Goal: Navigation & Orientation: Find specific page/section

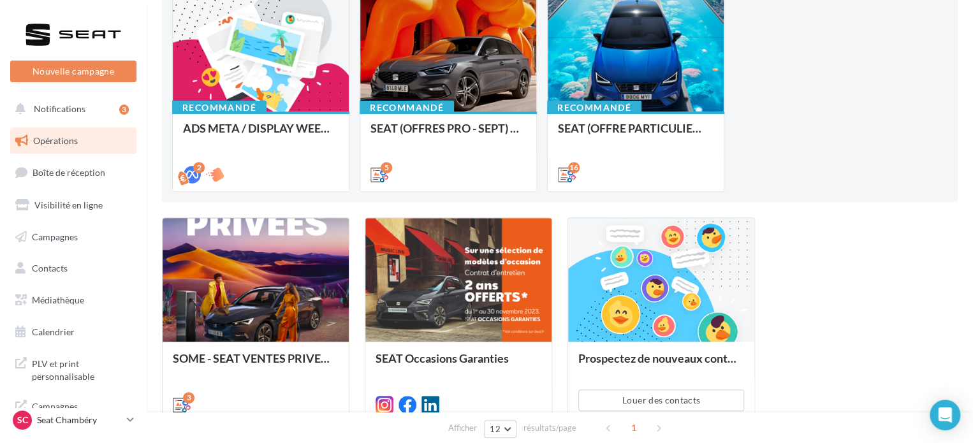
scroll to position [191, 0]
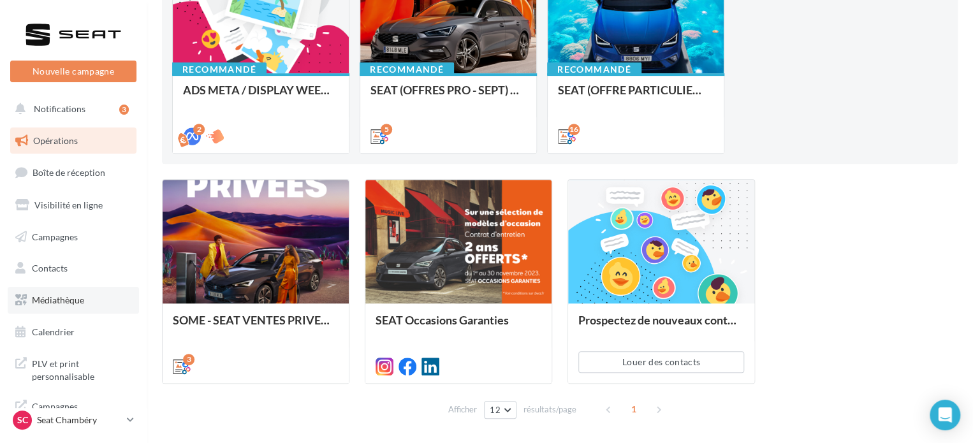
click at [61, 293] on link "Médiathèque" at bounding box center [73, 300] width 131 height 27
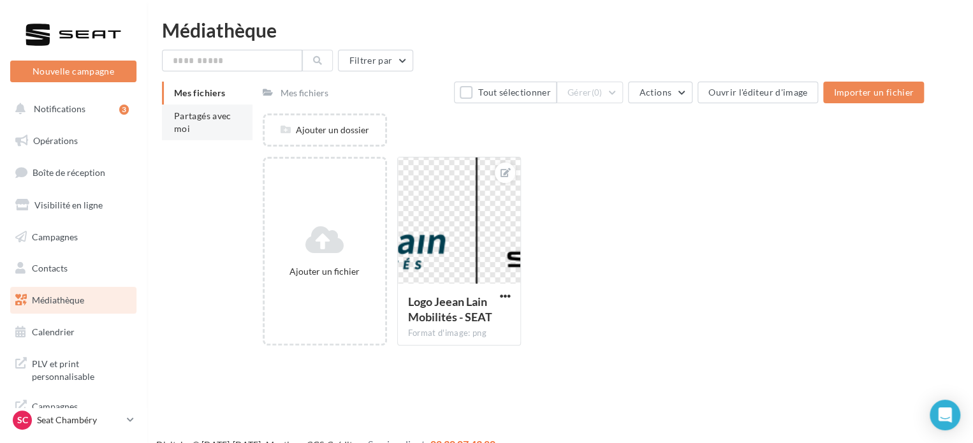
click at [217, 122] on li "Partagés avec moi" at bounding box center [207, 123] width 91 height 36
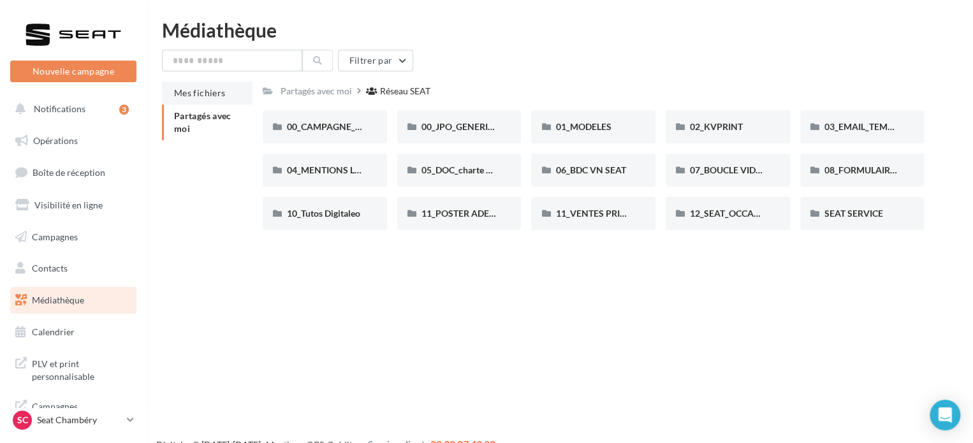
click at [208, 96] on span "Mes fichiers" at bounding box center [199, 92] width 51 height 11
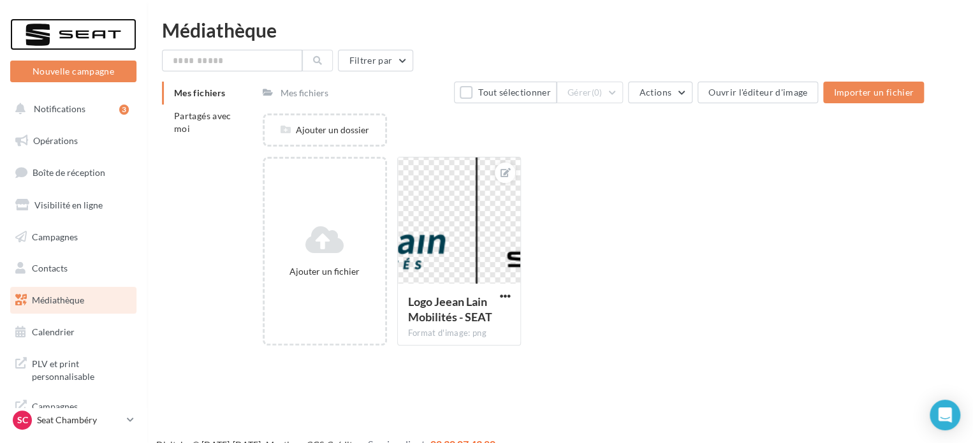
click at [87, 38] on div at bounding box center [73, 34] width 102 height 32
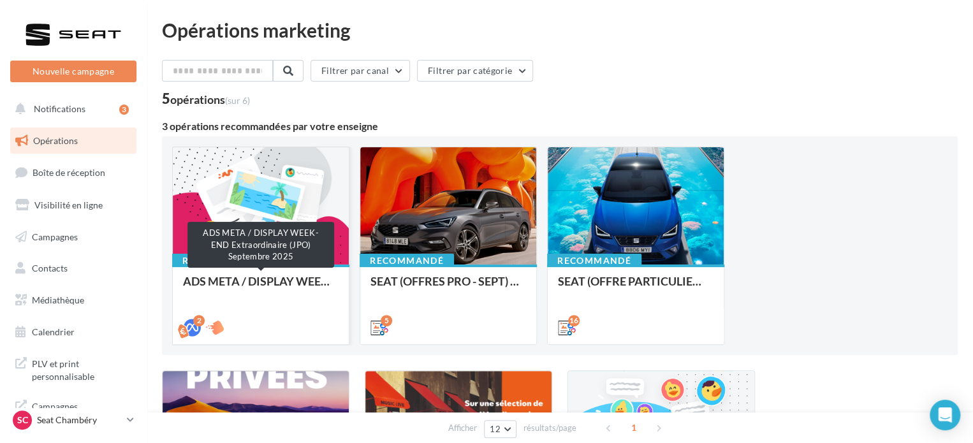
click at [231, 283] on div "ADS META / DISPLAY WEEK-END Extraordinaire (JPO) Septembre 2025" at bounding box center [261, 288] width 156 height 26
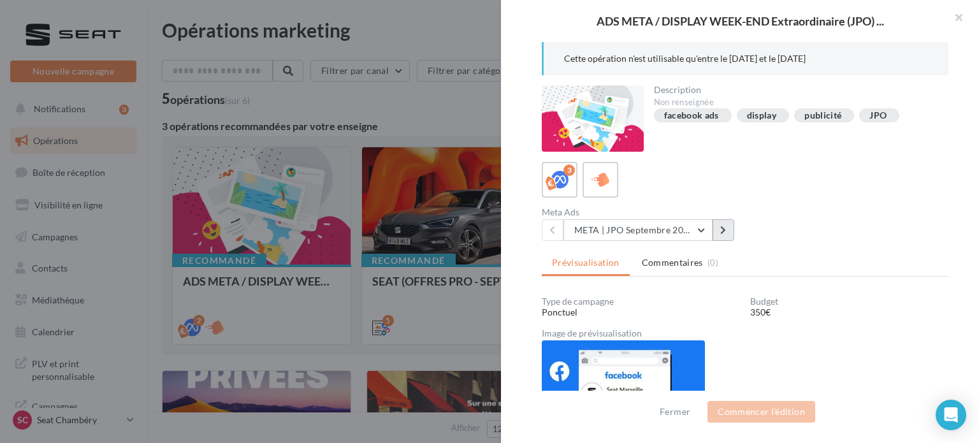
click at [733, 233] on button at bounding box center [724, 230] width 22 height 22
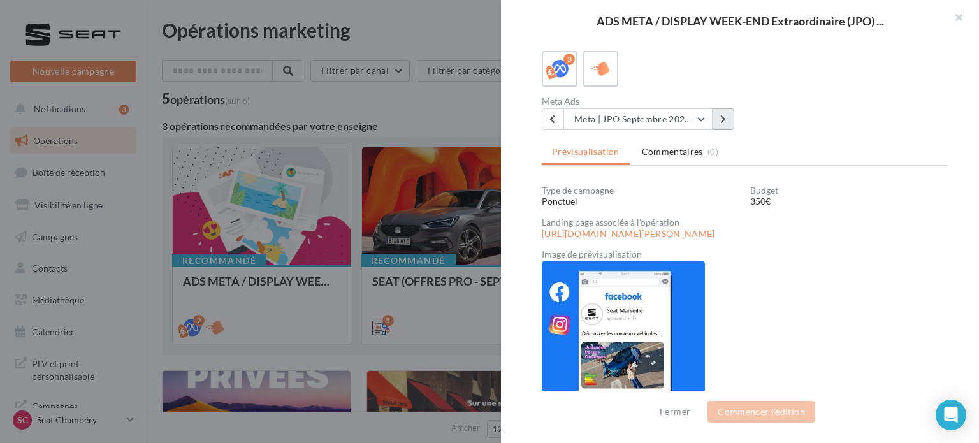
scroll to position [112, 0]
click at [722, 123] on button at bounding box center [724, 119] width 22 height 22
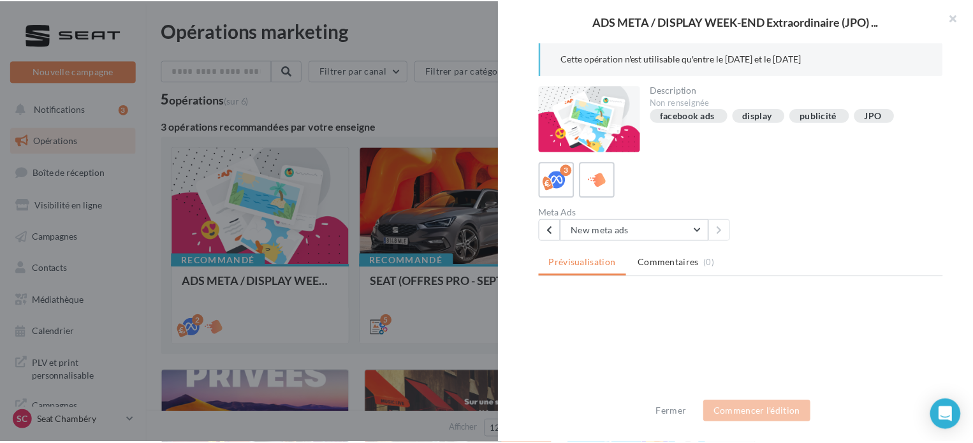
scroll to position [0, 0]
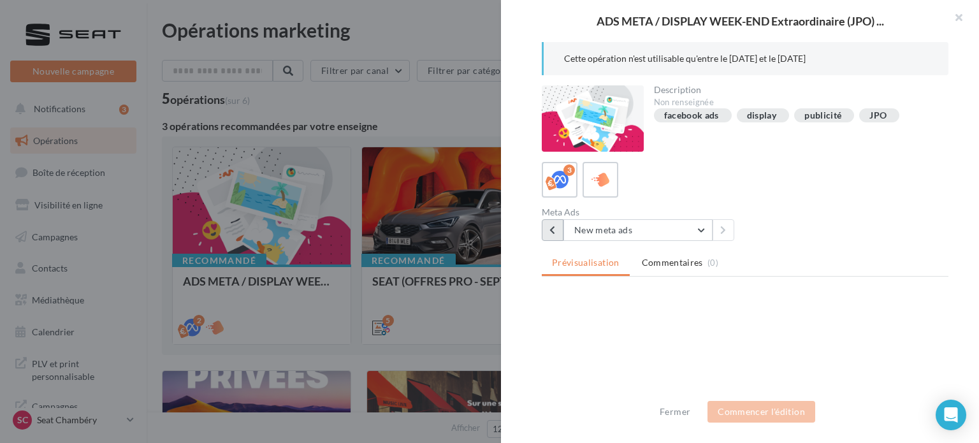
click at [550, 226] on icon at bounding box center [553, 230] width 6 height 9
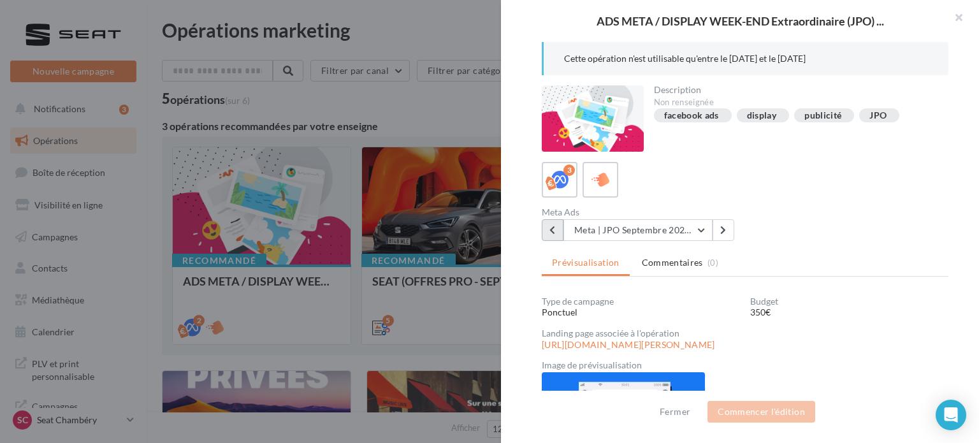
click at [550, 226] on icon at bounding box center [553, 230] width 6 height 9
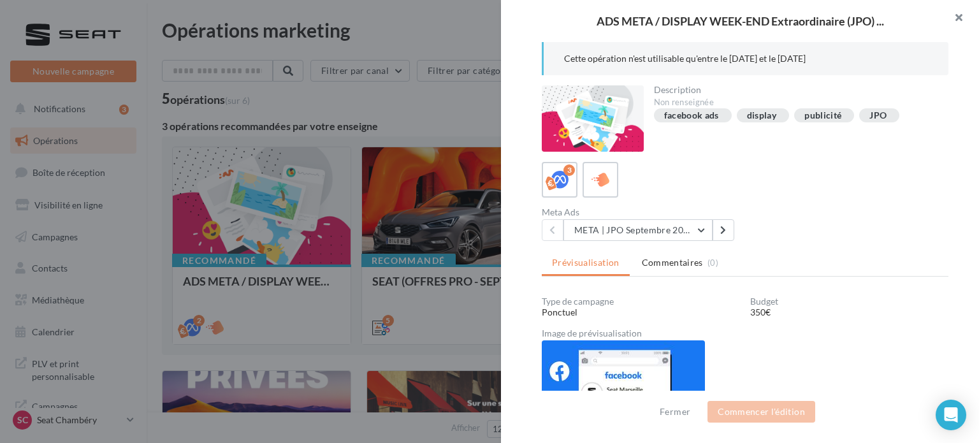
drag, startPoint x: 969, startPoint y: 11, endPoint x: 759, endPoint y: 182, distance: 270.1
click at [968, 11] on button "button" at bounding box center [953, 19] width 51 height 38
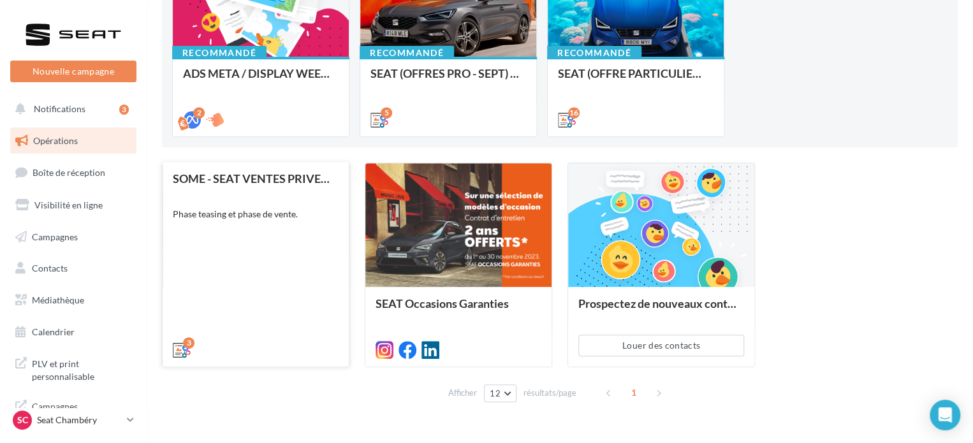
scroll to position [237, 0]
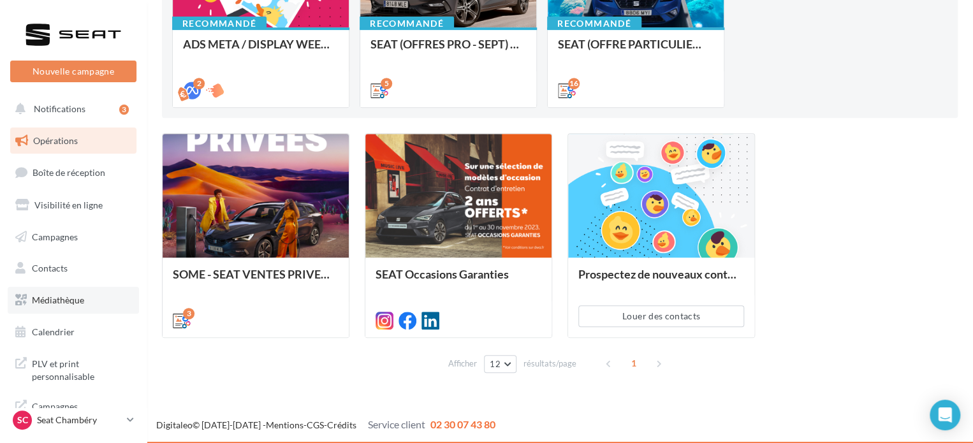
click at [105, 300] on link "Médiathèque" at bounding box center [73, 300] width 131 height 27
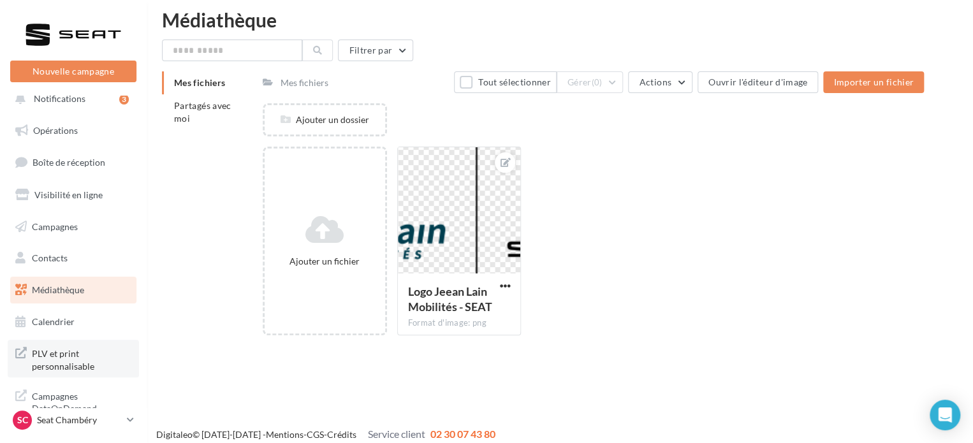
scroll to position [20, 0]
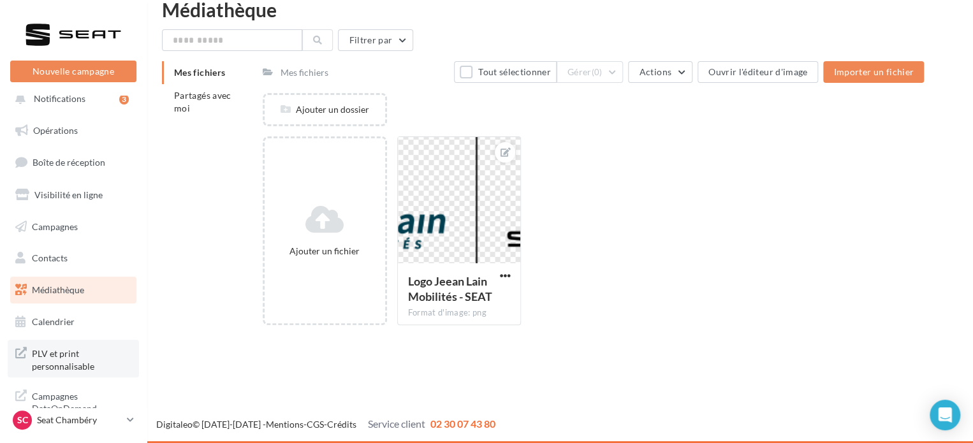
click at [78, 345] on span "PLV et print personnalisable" at bounding box center [81, 358] width 99 height 27
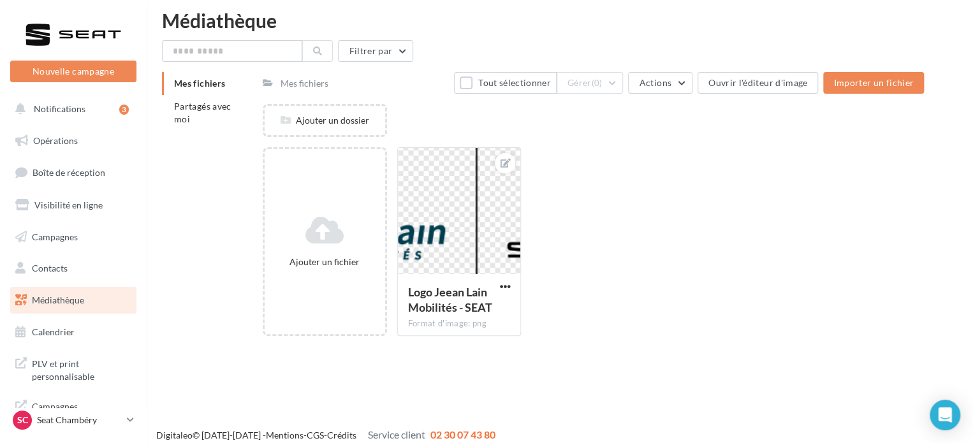
scroll to position [0, 0]
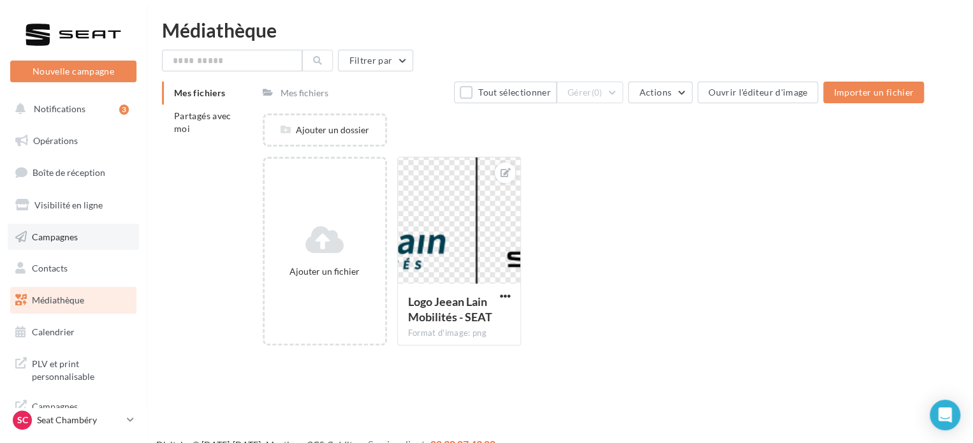
click at [93, 241] on link "Campagnes" at bounding box center [73, 237] width 131 height 27
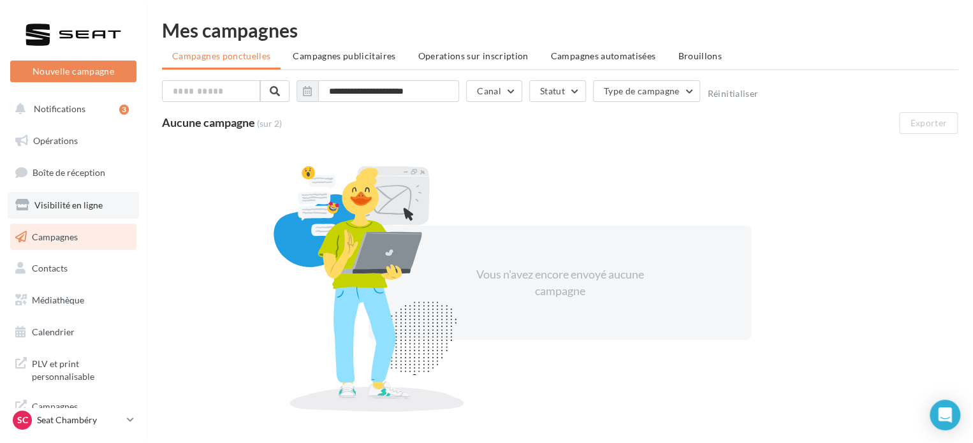
click at [79, 203] on span "Visibilité en ligne" at bounding box center [68, 205] width 68 height 11
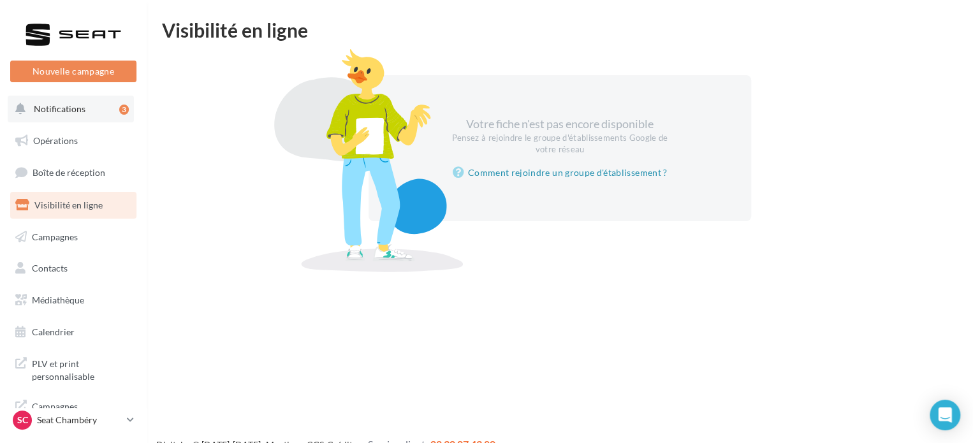
click at [84, 104] on button "Notifications 3" at bounding box center [71, 109] width 126 height 27
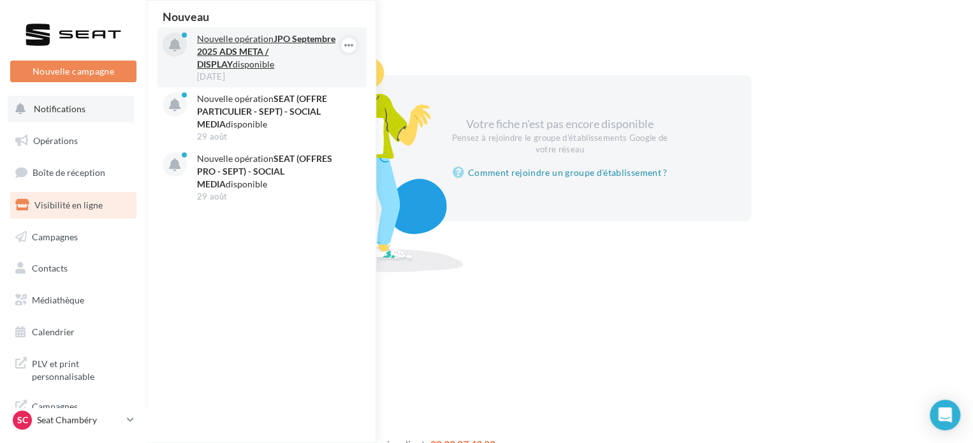
click at [291, 54] on strong "JPO Septembre 2025 ADS META / DISPLAY" at bounding box center [266, 51] width 138 height 36
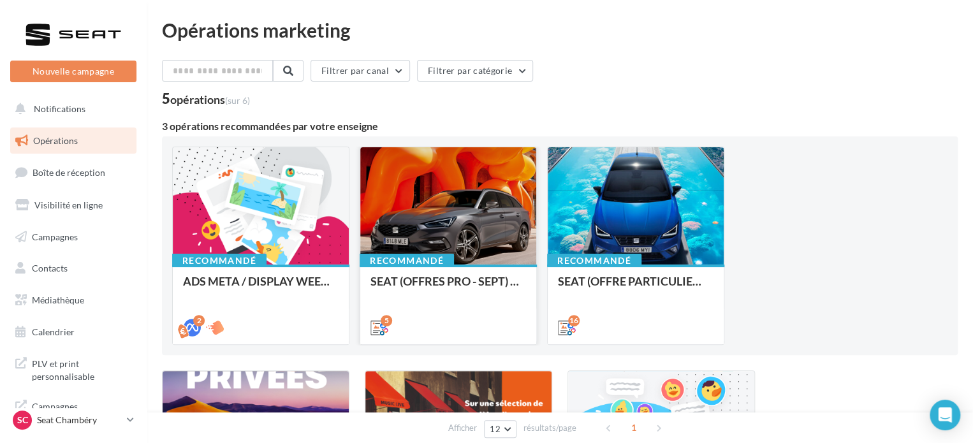
click at [414, 242] on div at bounding box center [448, 206] width 176 height 119
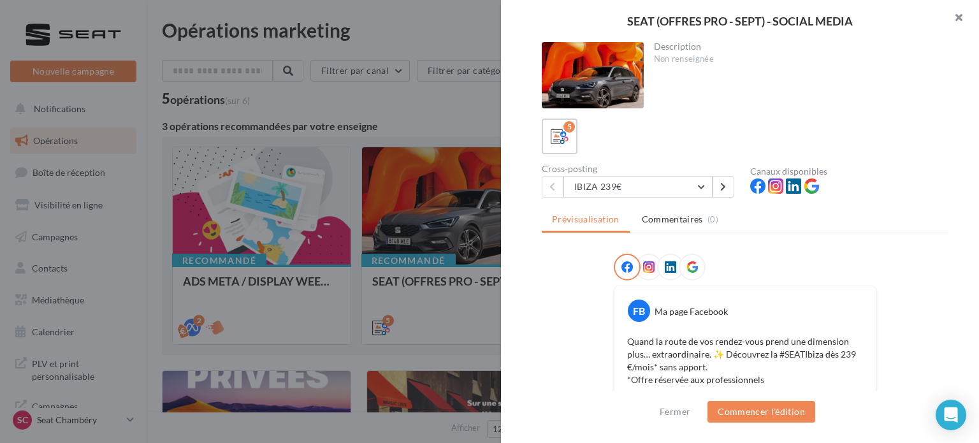
click at [963, 7] on button "button" at bounding box center [953, 19] width 51 height 38
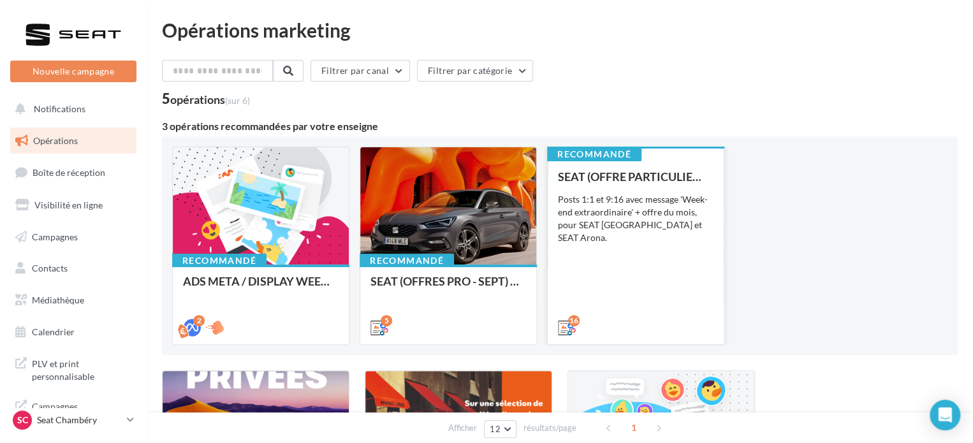
click at [625, 233] on div "SEAT (OFFRE PARTICULIER - SEPT) - SOCIAL MEDIA Posts 1:1 et 9:16 avec message '…" at bounding box center [636, 251] width 156 height 163
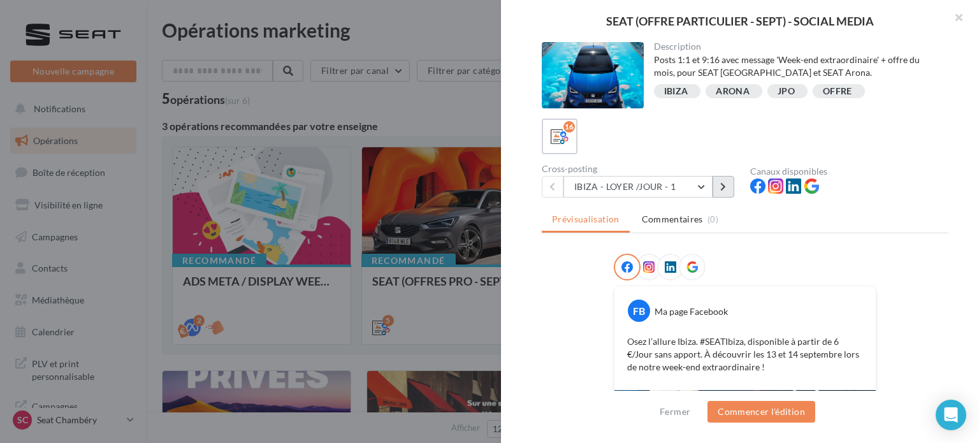
click at [727, 184] on button at bounding box center [724, 187] width 22 height 22
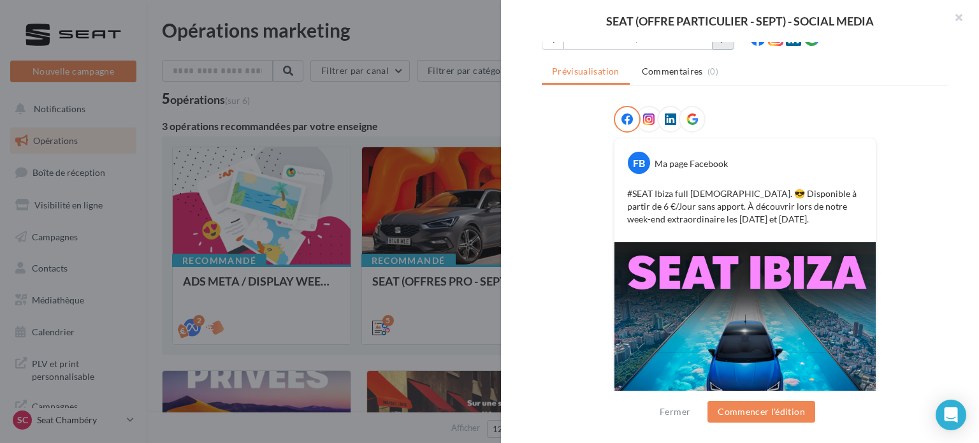
scroll to position [64, 0]
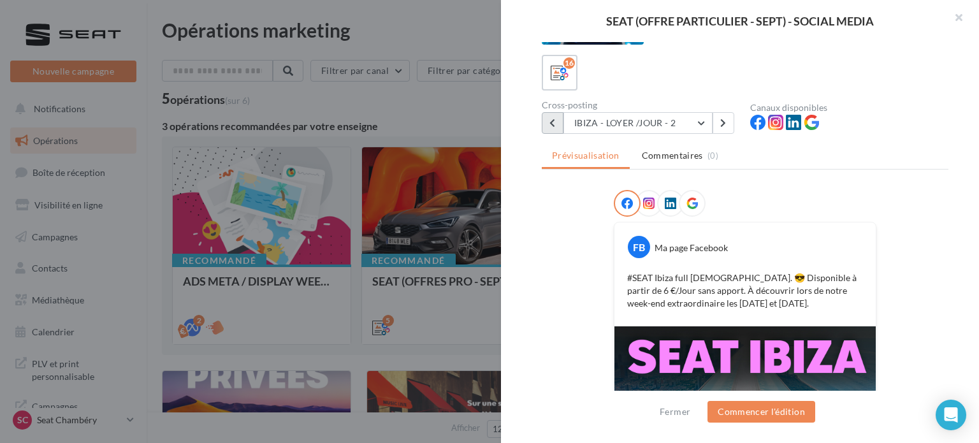
click at [559, 126] on button at bounding box center [553, 123] width 22 height 22
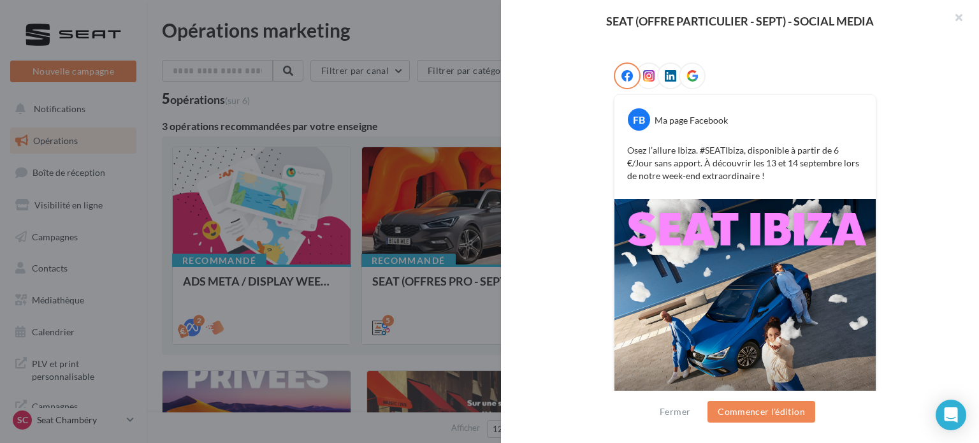
scroll to position [0, 0]
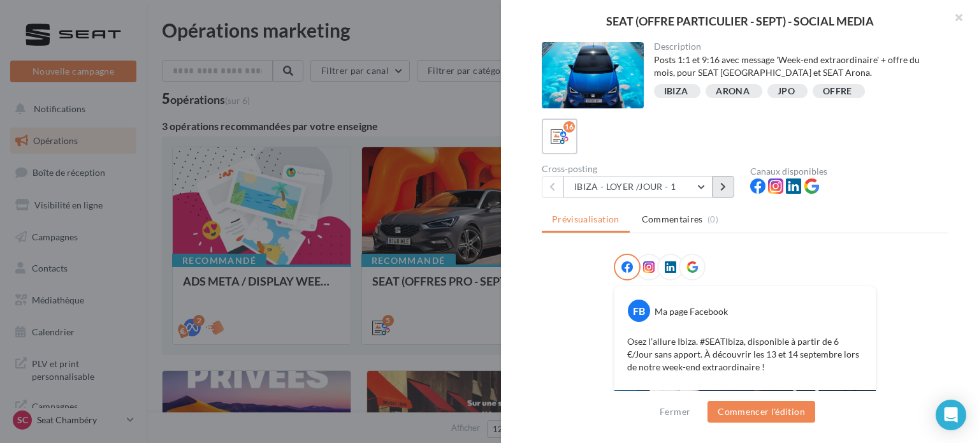
click at [724, 179] on button at bounding box center [724, 187] width 22 height 22
click at [724, 187] on icon at bounding box center [723, 186] width 6 height 9
click at [718, 191] on button at bounding box center [724, 187] width 22 height 22
click at [727, 184] on button at bounding box center [724, 187] width 22 height 22
click at [959, 13] on button "button" at bounding box center [953, 19] width 51 height 38
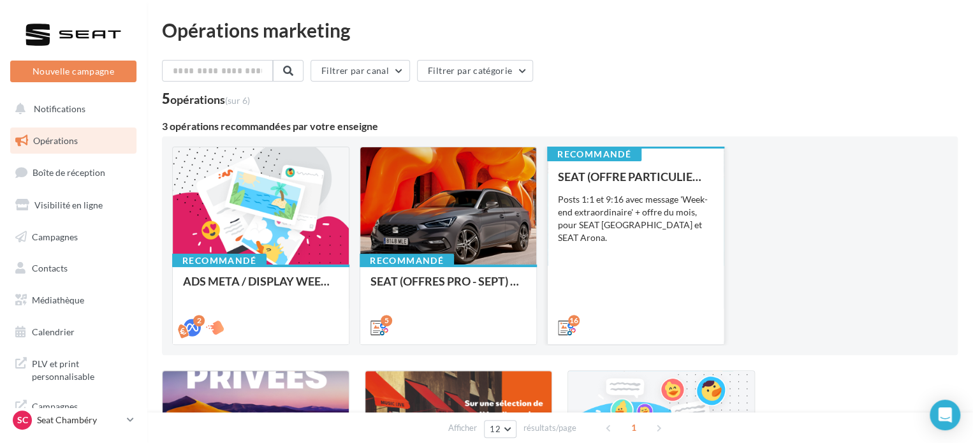
click at [593, 274] on div "SEAT (OFFRE PARTICULIER - SEPT) - SOCIAL MEDIA Posts 1:1 et 9:16 avec message '…" at bounding box center [636, 251] width 156 height 163
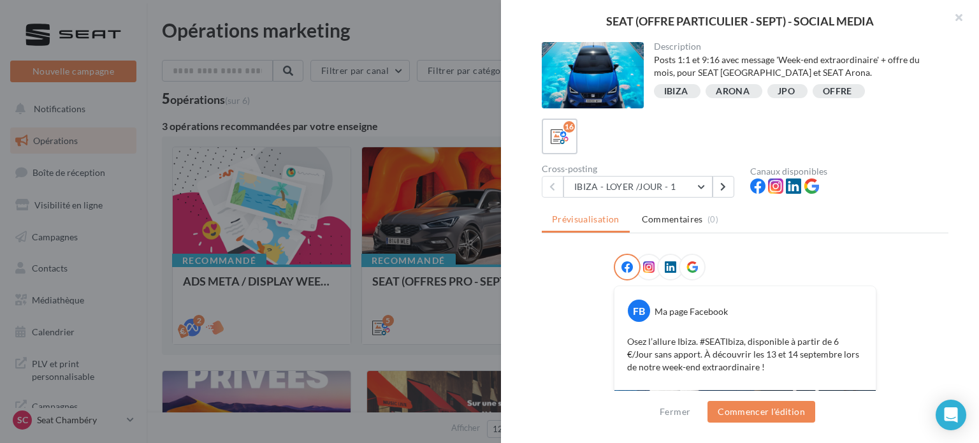
click at [786, 89] on div "JPO" at bounding box center [786, 92] width 17 height 10
click at [851, 93] on div "OFFRE" at bounding box center [839, 91] width 32 height 12
click at [687, 93] on div "IBIZA" at bounding box center [677, 91] width 27 height 12
drag, startPoint x: 737, startPoint y: 93, endPoint x: 650, endPoint y: 117, distance: 89.9
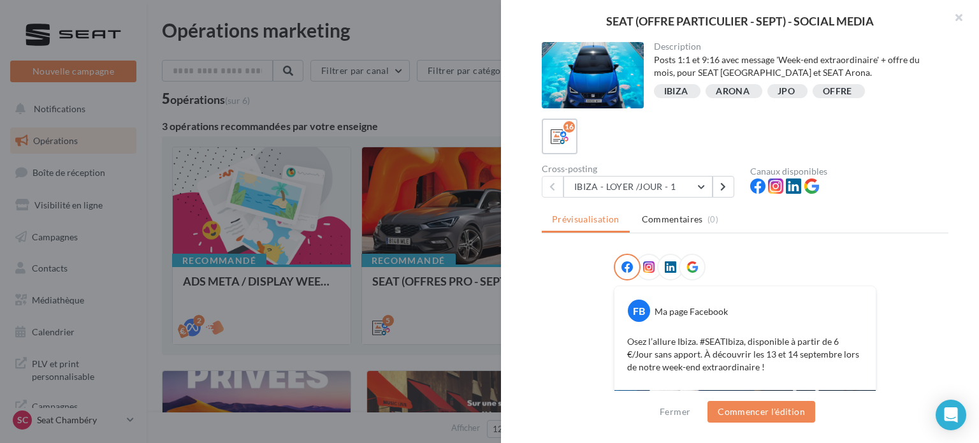
click at [737, 94] on div "ARONA" at bounding box center [733, 92] width 34 height 10
click at [552, 138] on icon at bounding box center [560, 137] width 18 height 18
click at [559, 134] on icon at bounding box center [560, 137] width 18 height 18
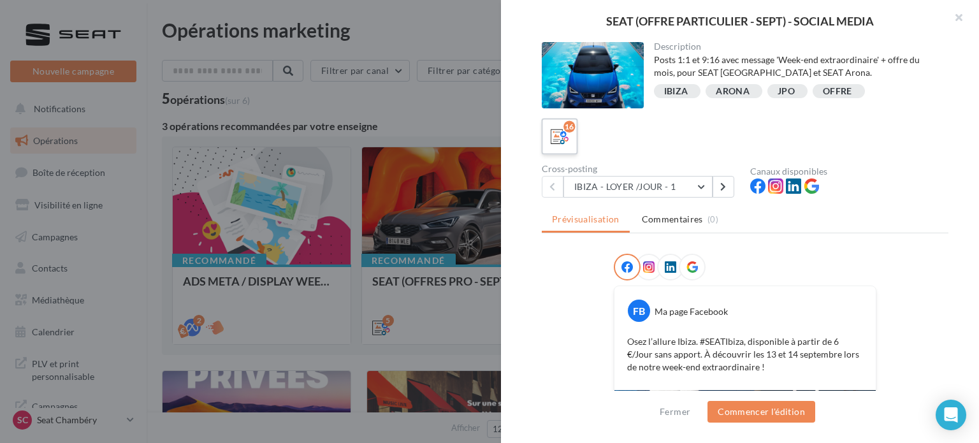
click at [559, 134] on icon at bounding box center [560, 137] width 18 height 18
click at [589, 140] on div "16" at bounding box center [745, 137] width 407 height 36
click at [566, 139] on icon at bounding box center [560, 137] width 18 height 18
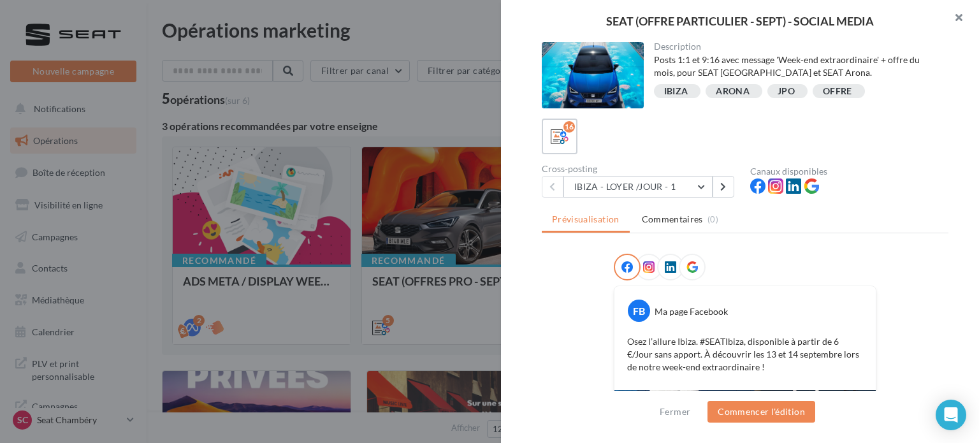
click at [953, 13] on button "button" at bounding box center [953, 19] width 51 height 38
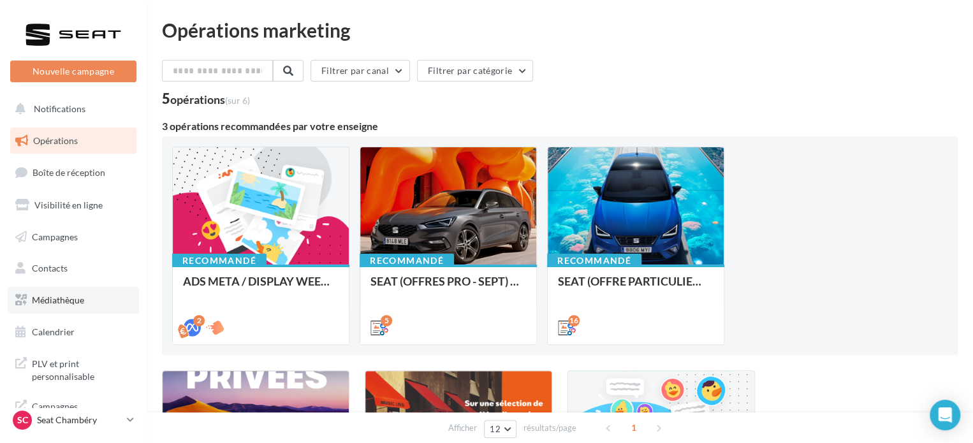
click at [76, 293] on link "Médiathèque" at bounding box center [73, 300] width 131 height 27
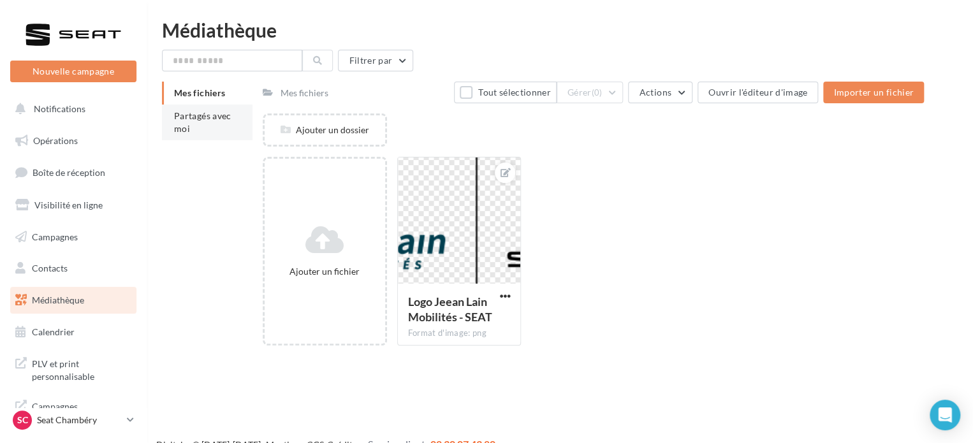
click at [221, 115] on span "Partagés avec moi" at bounding box center [202, 122] width 57 height 24
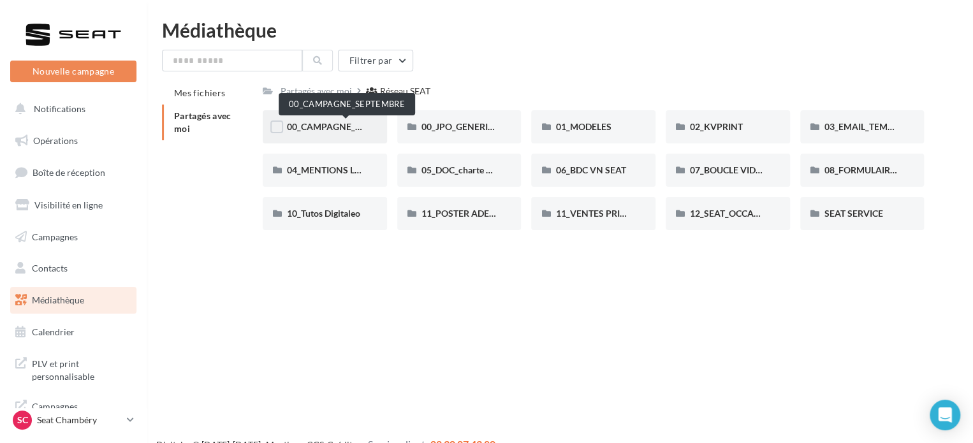
click at [337, 127] on span "00_CAMPAGNE_SEPTEMBRE" at bounding box center [346, 126] width 119 height 11
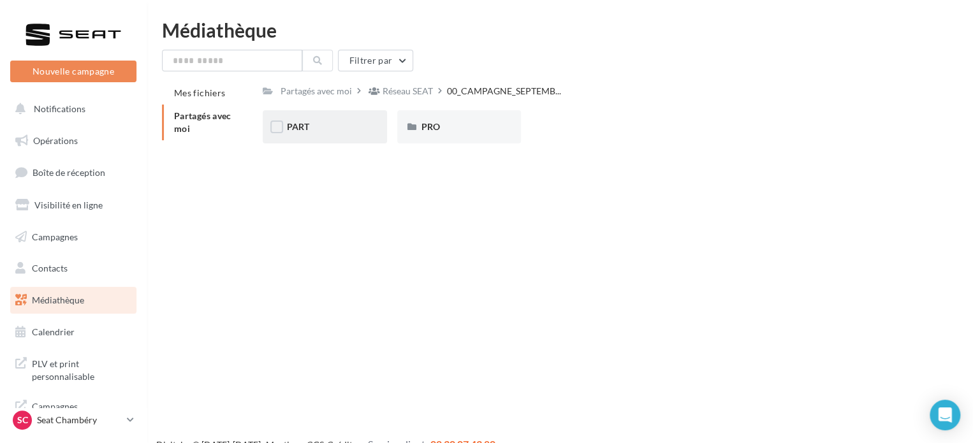
click at [326, 130] on div "PART" at bounding box center [325, 127] width 76 height 13
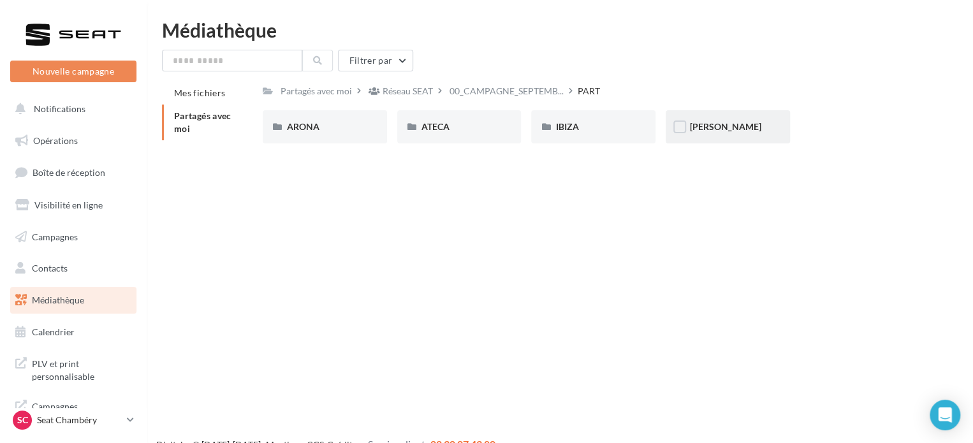
click at [694, 118] on div "[PERSON_NAME]" at bounding box center [728, 126] width 124 height 33
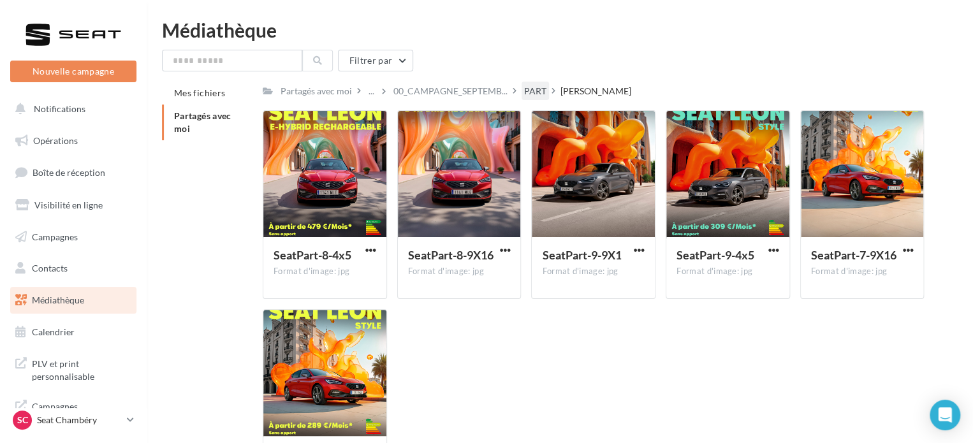
click at [532, 91] on div "PART" at bounding box center [535, 91] width 22 height 13
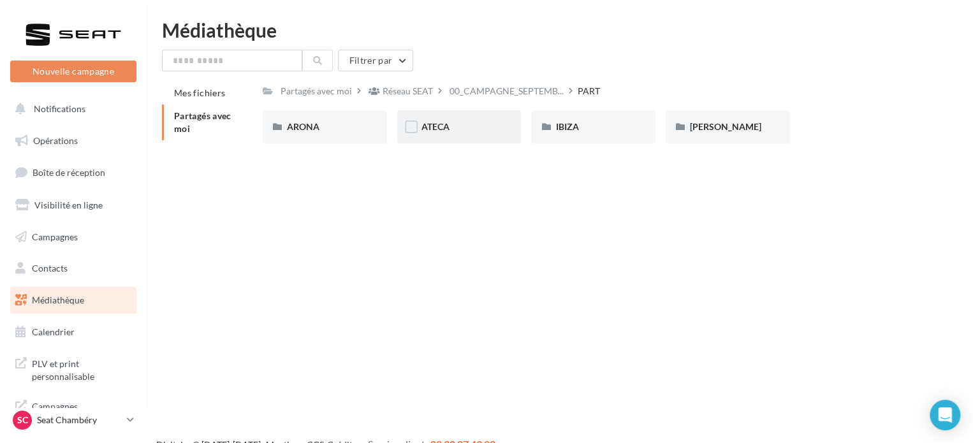
click at [462, 118] on div "ATECA" at bounding box center [459, 126] width 124 height 33
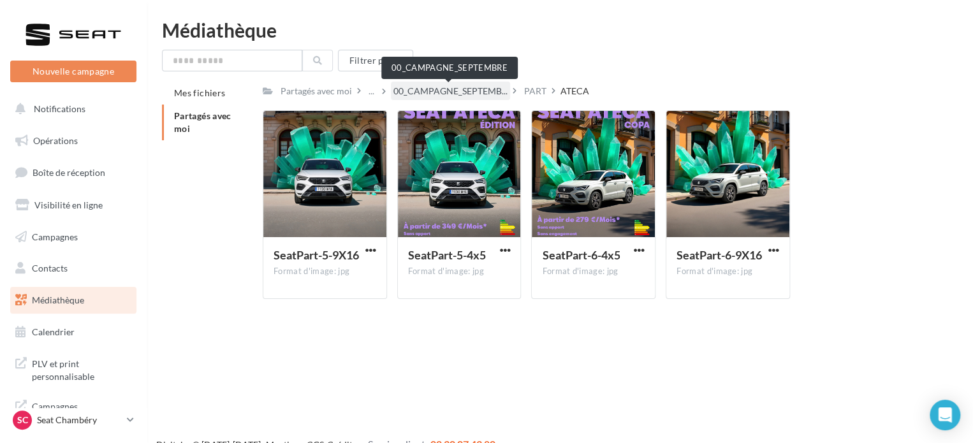
click at [476, 91] on span "00_CAMPAGNE_SEPTEMB..." at bounding box center [450, 91] width 114 height 13
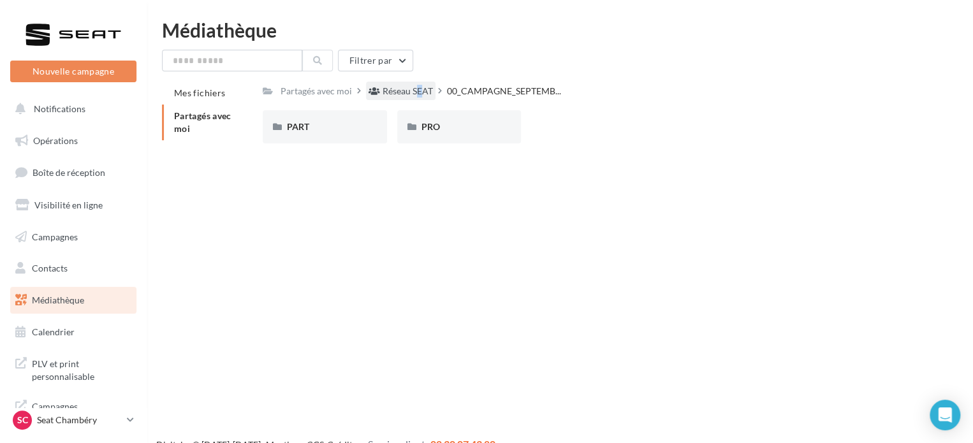
click at [408, 90] on div "Réseau SEAT" at bounding box center [408, 91] width 50 height 13
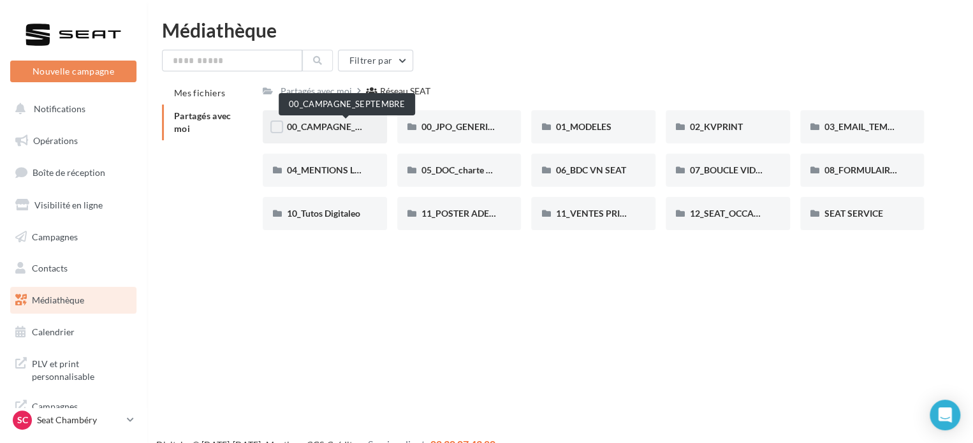
click at [326, 131] on span "00_CAMPAGNE_SEPTEMBRE" at bounding box center [346, 126] width 119 height 11
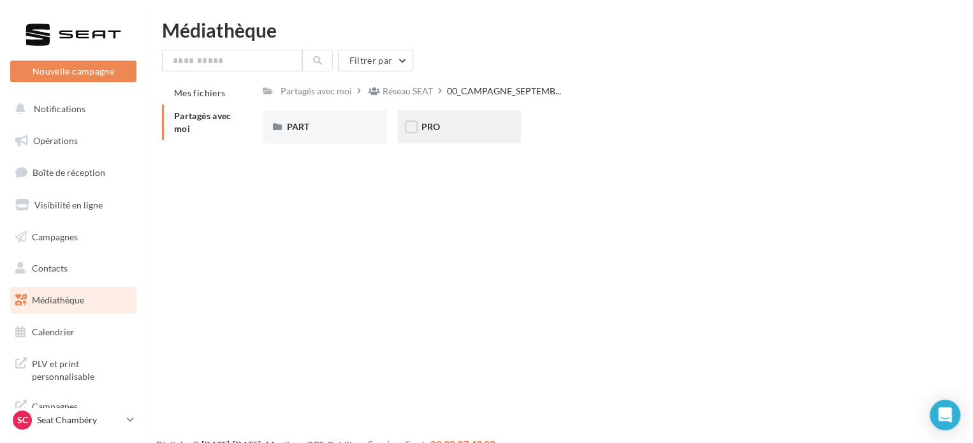
click at [464, 133] on div "PRO" at bounding box center [459, 127] width 76 height 13
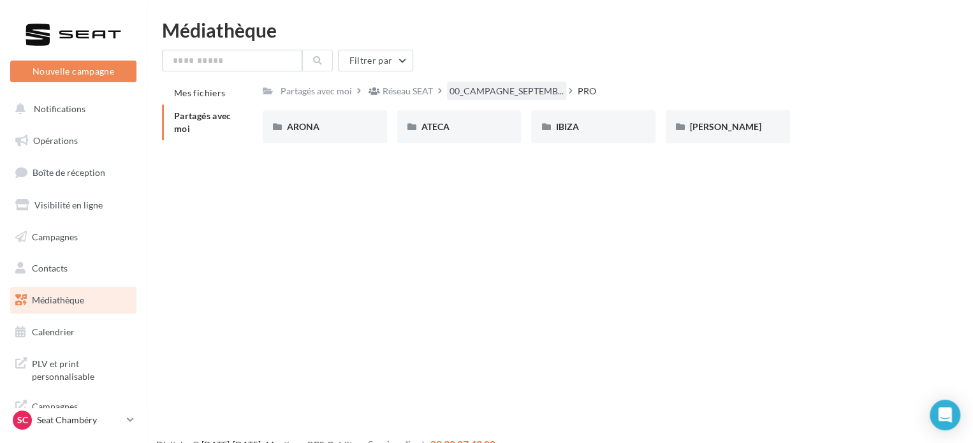
click at [472, 96] on span "00_CAMPAGNE_SEPTEMB..." at bounding box center [507, 91] width 114 height 13
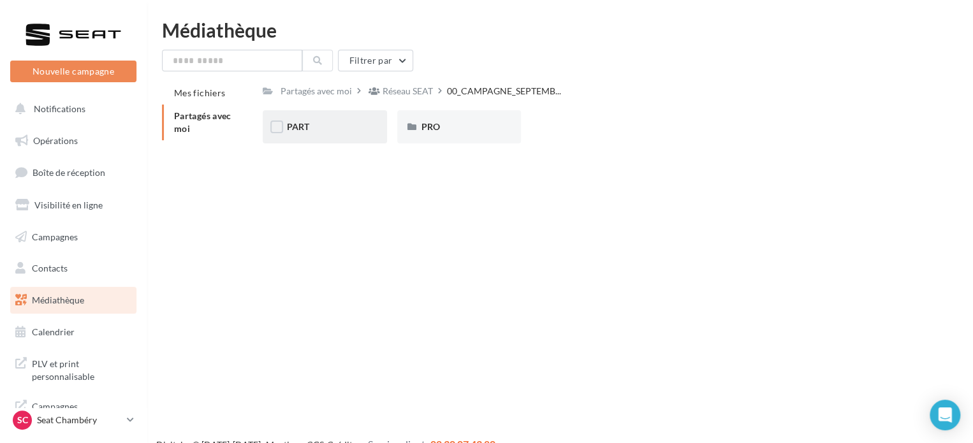
click at [321, 137] on div "PART" at bounding box center [325, 126] width 124 height 33
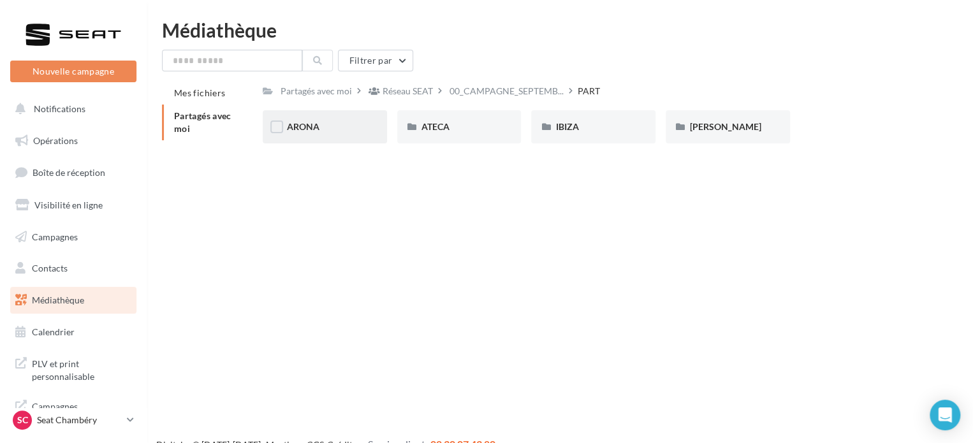
click at [335, 137] on div "ARONA" at bounding box center [325, 126] width 124 height 33
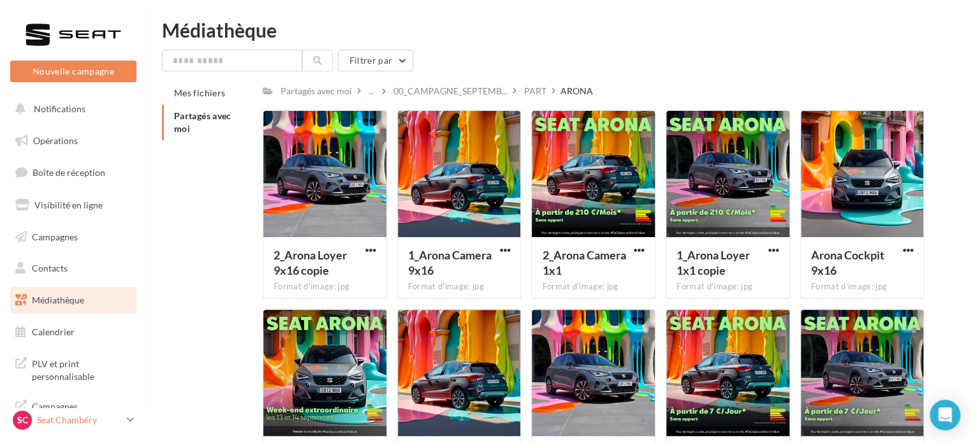
click at [100, 418] on p "Seat Chambéry" at bounding box center [79, 420] width 85 height 13
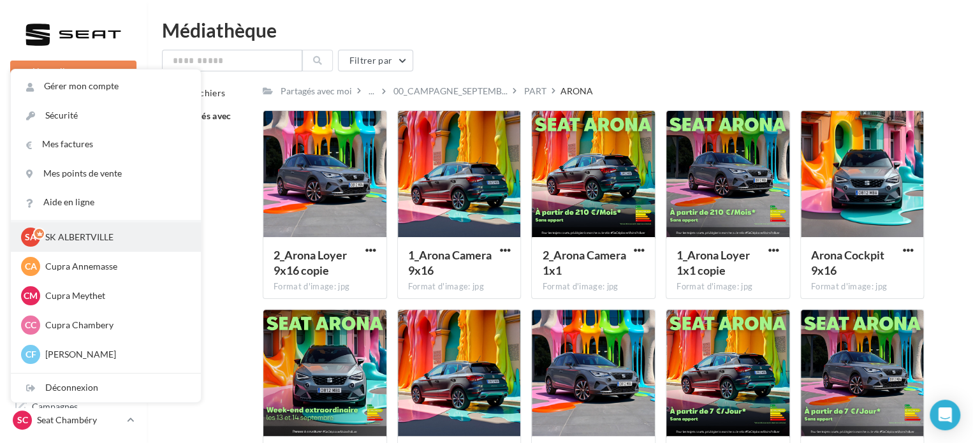
scroll to position [64, 0]
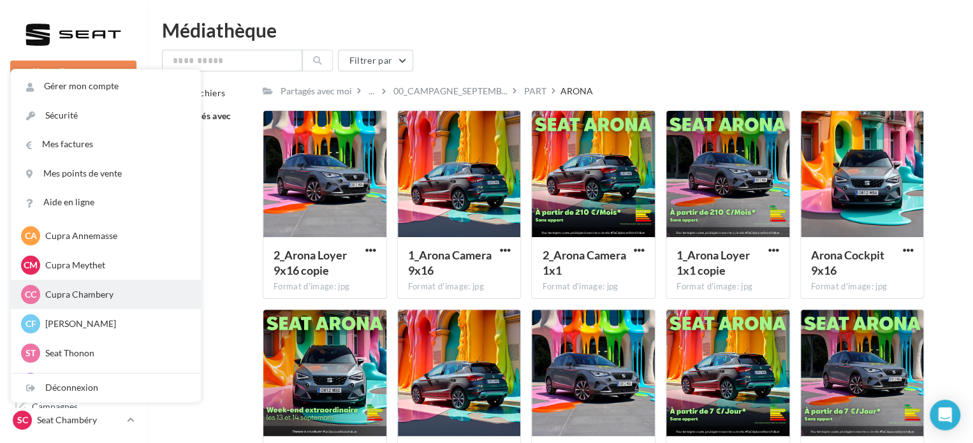
click at [101, 300] on p "Cupra Chambery" at bounding box center [115, 294] width 140 height 13
